Goal: Communication & Community: Ask a question

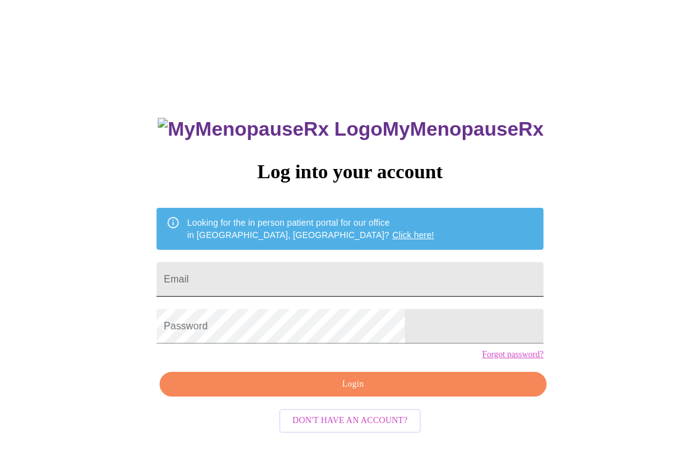
click at [352, 275] on input "Email" at bounding box center [349, 279] width 387 height 35
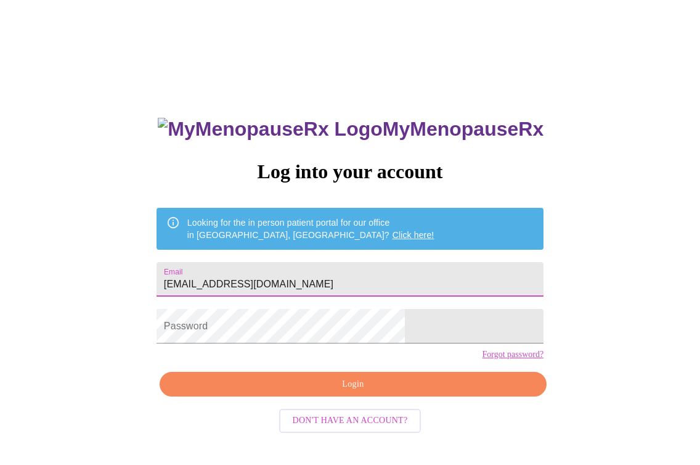
type input "[EMAIL_ADDRESS][DOMAIN_NAME]"
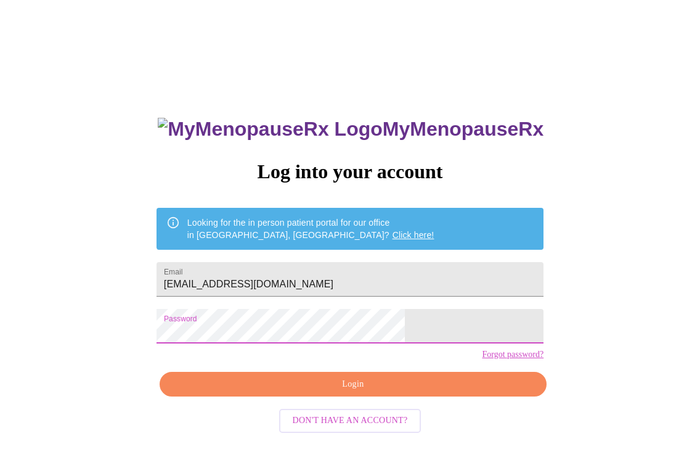
click at [347, 392] on span "Login" at bounding box center [353, 383] width 359 height 15
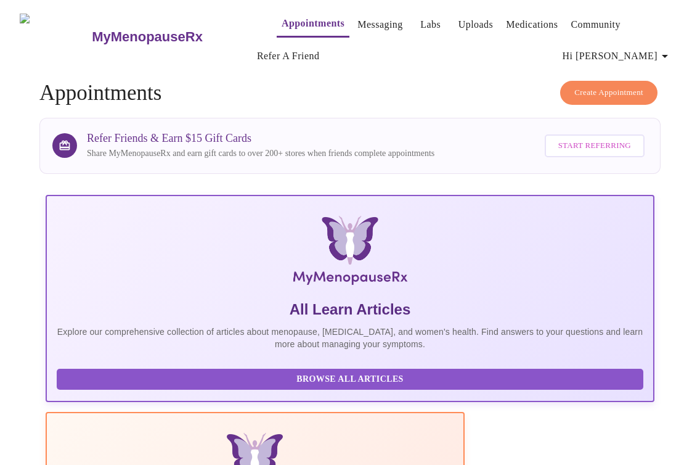
click at [364, 24] on link "Messaging" at bounding box center [379, 24] width 45 height 17
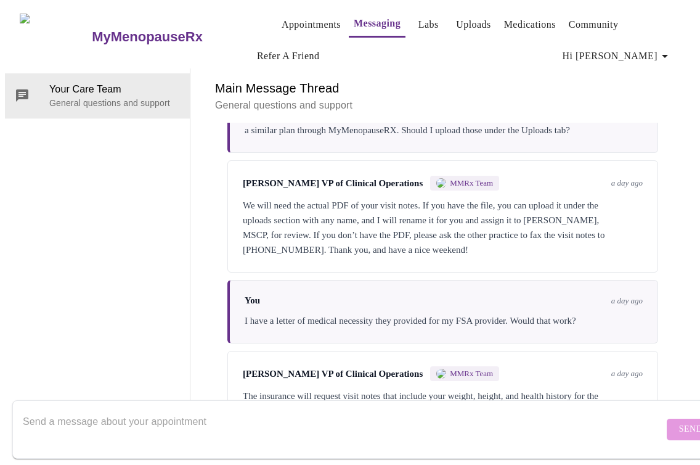
scroll to position [447, 0]
click at [166, 413] on textarea "Send a message about your appointment" at bounding box center [343, 428] width 641 height 39
type textarea "H"
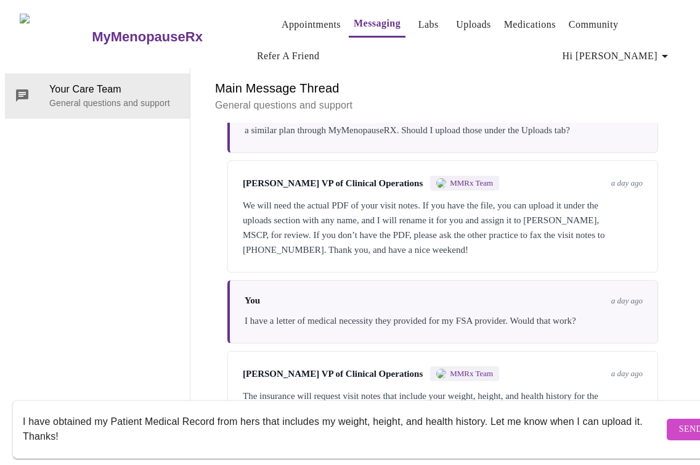
type textarea "I have obtained my Patient Medical Record from hers that includes my weight, he…"
click at [679, 421] on span "Send" at bounding box center [690, 428] width 23 height 15
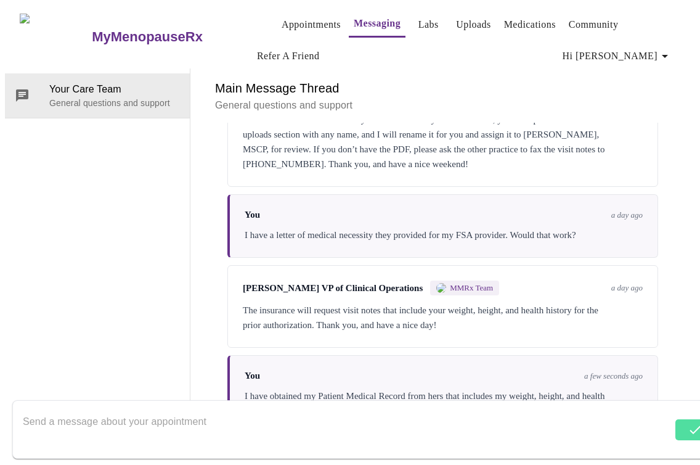
scroll to position [536, 0]
